Goal: Communication & Community: Answer question/provide support

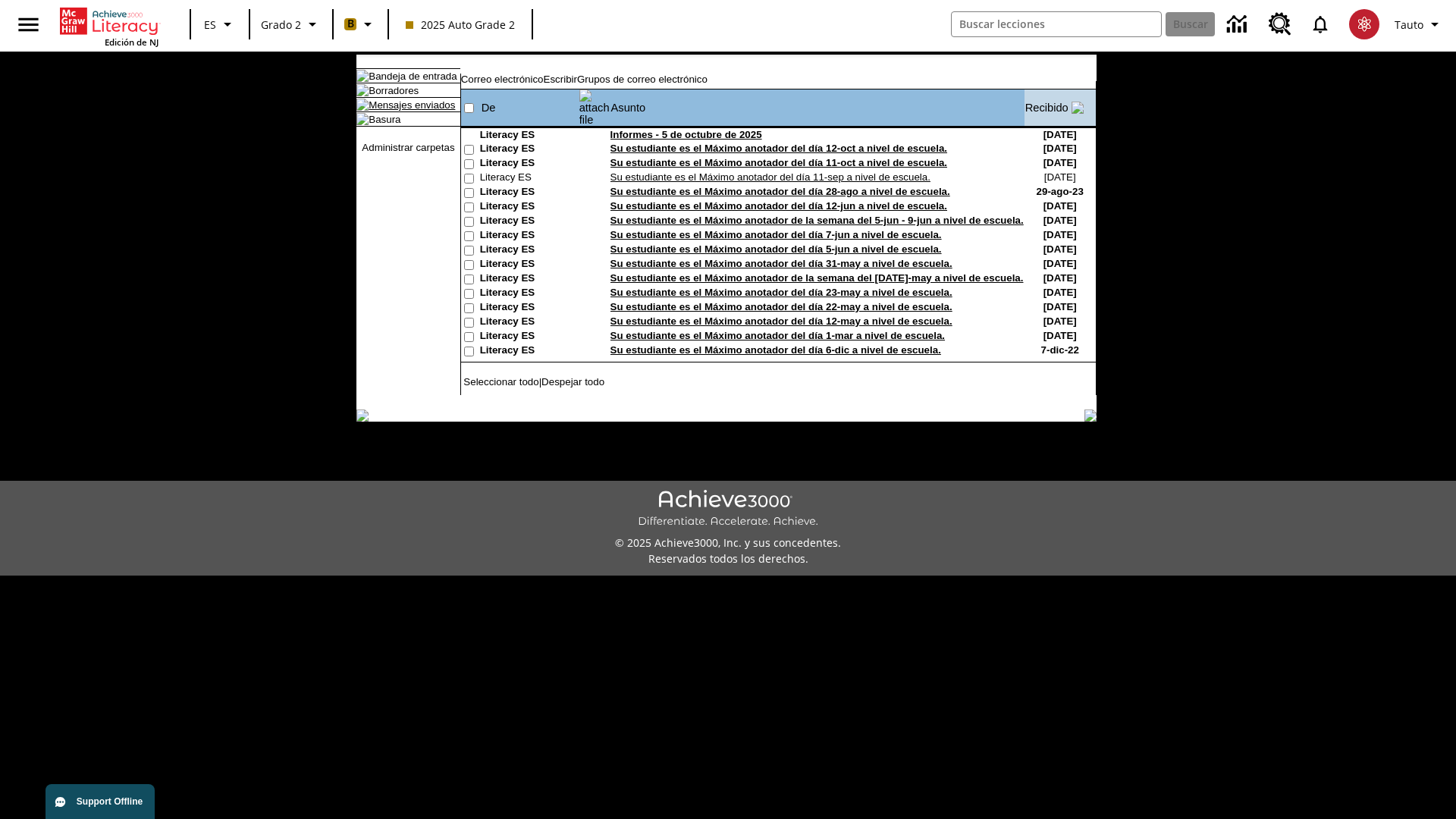
click at [412, 111] on link "Mensajes enviados" at bounding box center [412, 104] width 86 height 11
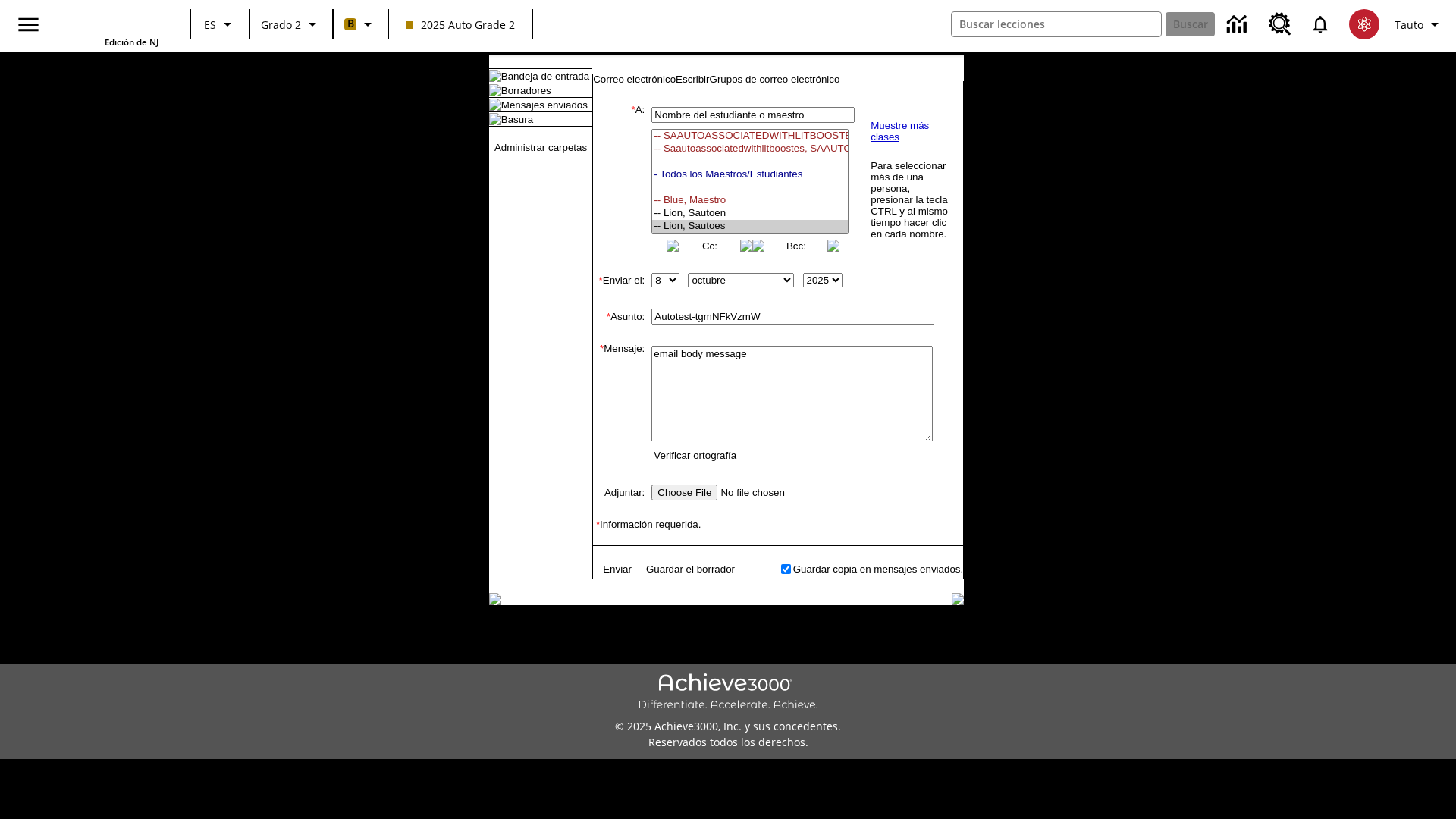
select select "U,21437111,1"
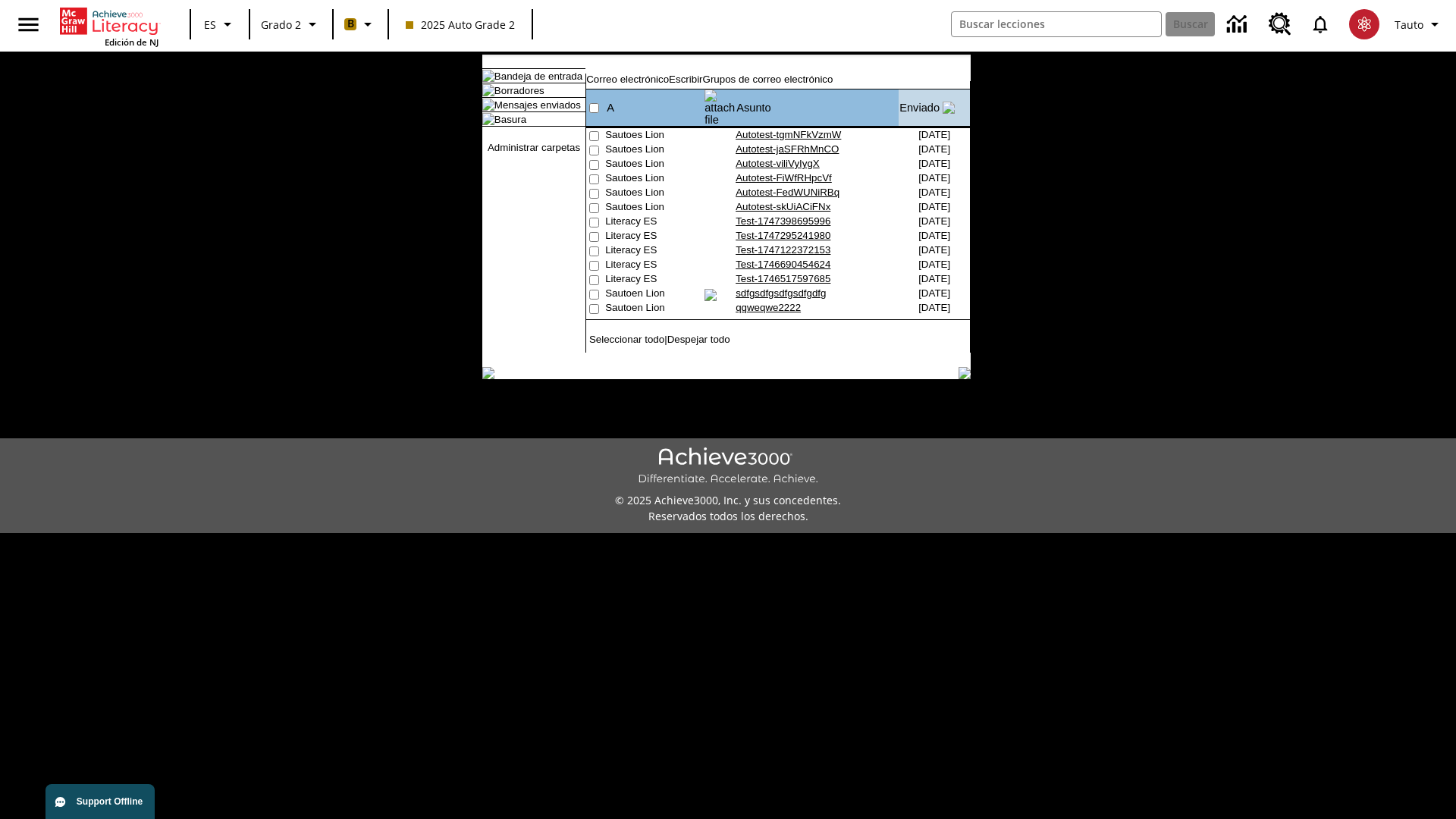
click at [599, 131] on input"] "checkbox" at bounding box center [594, 136] width 10 height 9
checkbox input"] "true"
